Goal: Task Accomplishment & Management: Use online tool/utility

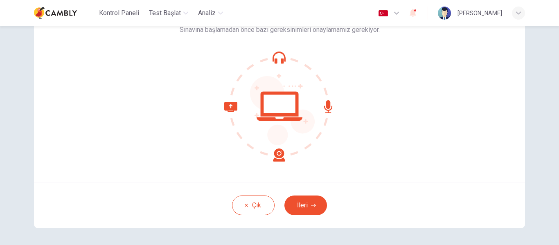
scroll to position [64, 0]
click at [307, 207] on button "İleri" at bounding box center [306, 205] width 43 height 20
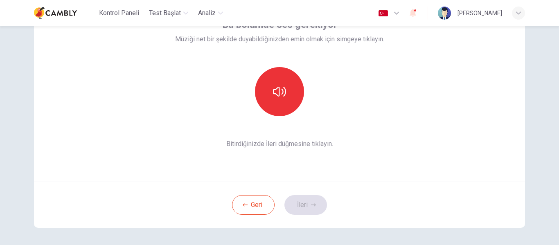
scroll to position [43, 0]
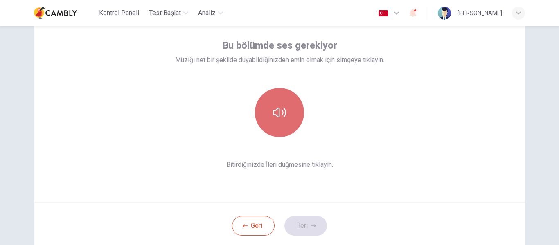
click at [274, 115] on icon "button" at bounding box center [279, 113] width 13 height 10
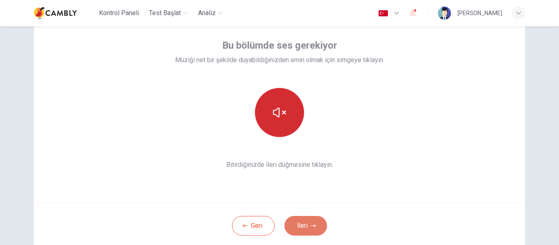
click at [305, 225] on button "İleri" at bounding box center [306, 226] width 43 height 20
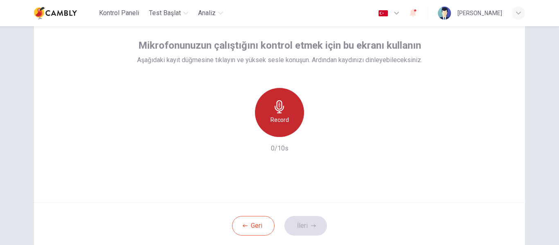
click at [288, 121] on div "Record" at bounding box center [279, 112] width 49 height 49
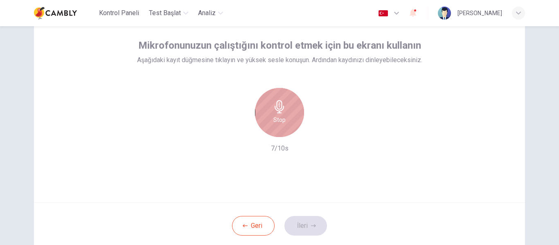
click at [288, 121] on div "Stop" at bounding box center [279, 112] width 49 height 49
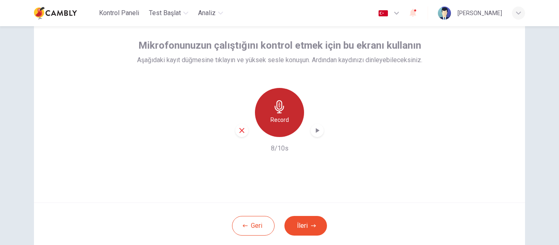
click at [281, 128] on div "Record" at bounding box center [279, 112] width 49 height 49
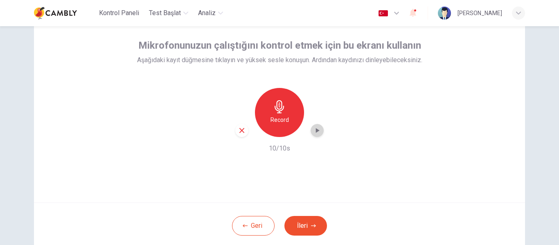
click at [317, 131] on icon "button" at bounding box center [317, 131] width 8 height 8
click at [365, 159] on div "Mikrofonunuzun çalıştığını kontrol etmek için bu ekranı kullanın Aşağıdaki kayı…" at bounding box center [279, 104] width 491 height 197
click at [308, 225] on button "İleri" at bounding box center [306, 226] width 43 height 20
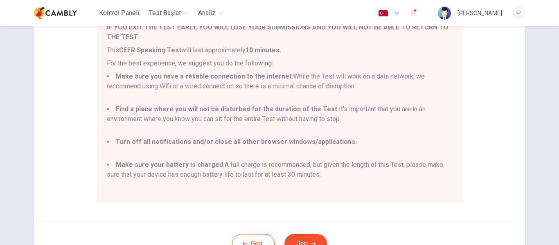
scroll to position [141, 0]
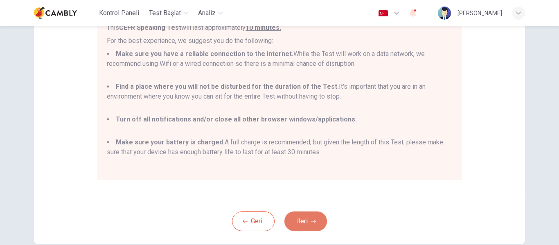
click at [307, 224] on button "İleri" at bounding box center [306, 222] width 43 height 20
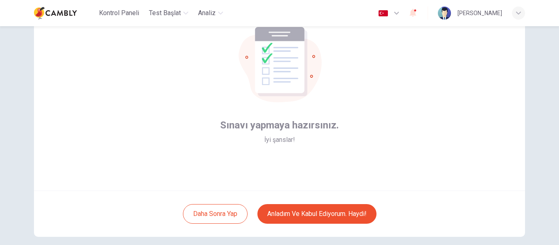
scroll to position [55, 0]
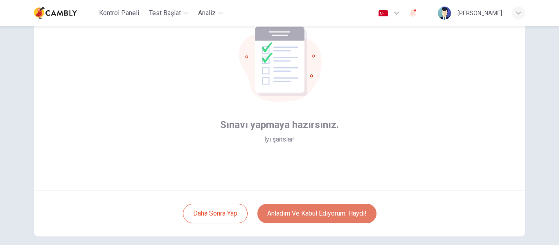
click at [329, 216] on button "Anladım ve kabul ediyorum. Haydi!" at bounding box center [317, 214] width 119 height 20
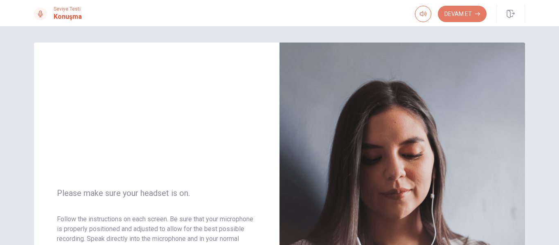
click at [457, 9] on button "Devam Et" at bounding box center [462, 14] width 49 height 16
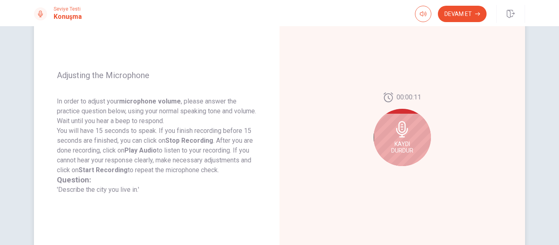
scroll to position [89, 0]
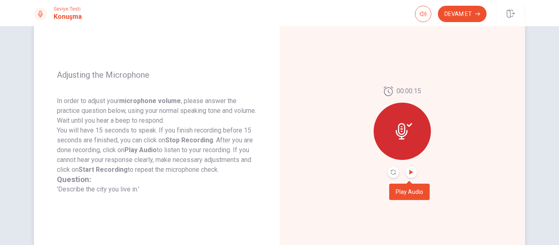
click at [409, 172] on icon "Play Audio" at bounding box center [411, 172] width 4 height 5
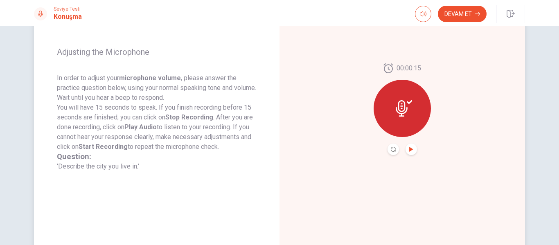
scroll to position [112, 0]
click at [391, 151] on icon "Record Again" at bounding box center [393, 149] width 5 height 5
click at [410, 149] on icon "Play Audio" at bounding box center [411, 149] width 4 height 5
click at [459, 16] on button "Devam Et" at bounding box center [462, 14] width 49 height 16
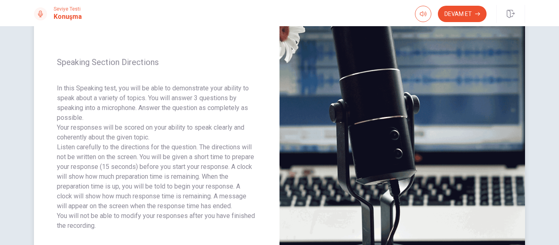
scroll to position [75, 0]
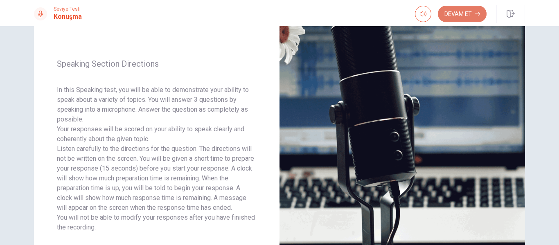
click at [465, 7] on button "Devam Et" at bounding box center [462, 14] width 49 height 16
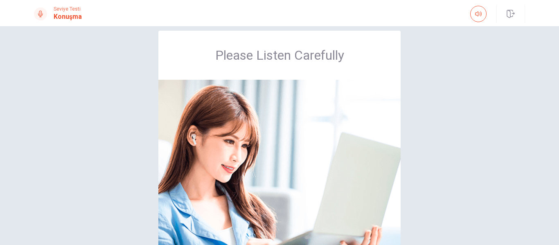
scroll to position [18, 0]
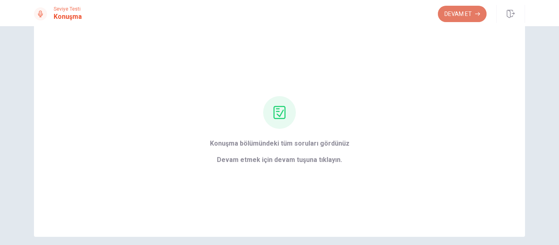
click at [462, 20] on button "Devam Et" at bounding box center [462, 14] width 49 height 16
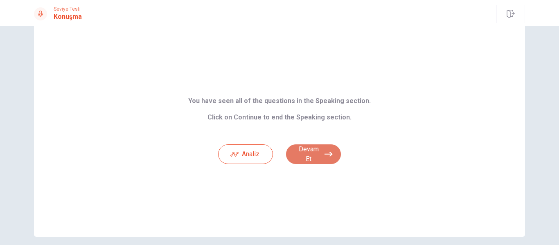
click at [321, 160] on button "Devam Et" at bounding box center [313, 155] width 55 height 20
